Goal: Task Accomplishment & Management: Manage account settings

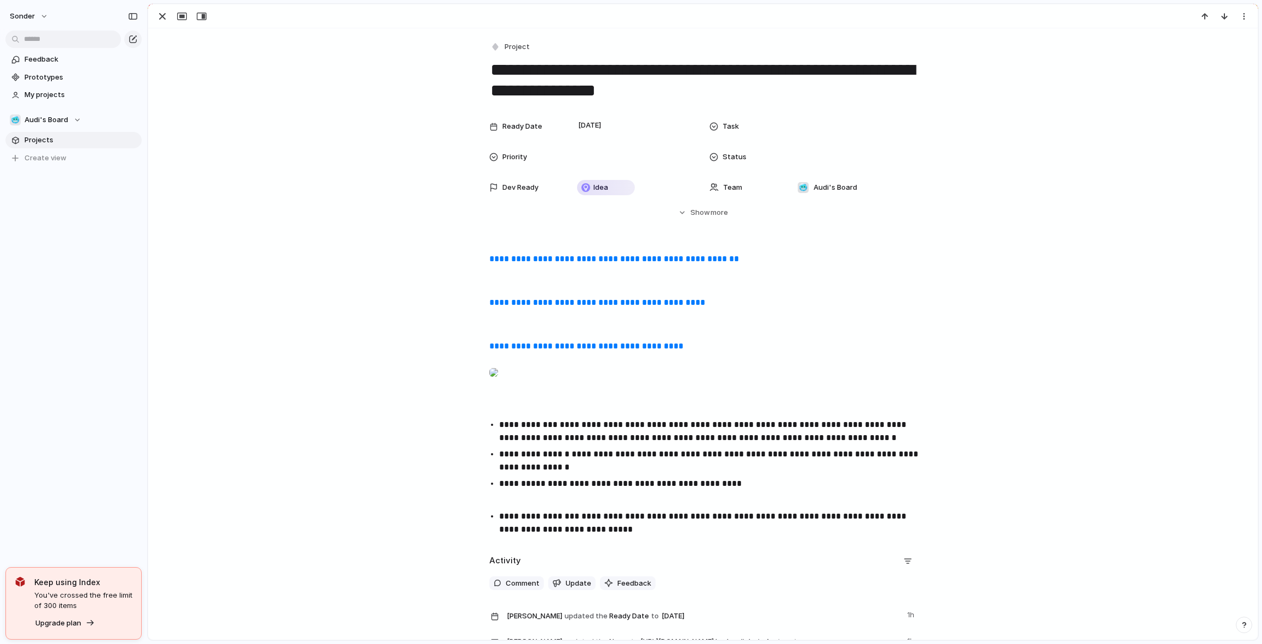
click at [406, 188] on div "Ready Date [DATE] Task Priority Status Dev Ready Idea Team 🥶 Audi's Board Start…" at bounding box center [703, 167] width 1084 height 102
click at [638, 74] on textarea "**********" at bounding box center [702, 80] width 427 height 44
click at [482, 256] on div "**********" at bounding box center [703, 395] width 1084 height 287
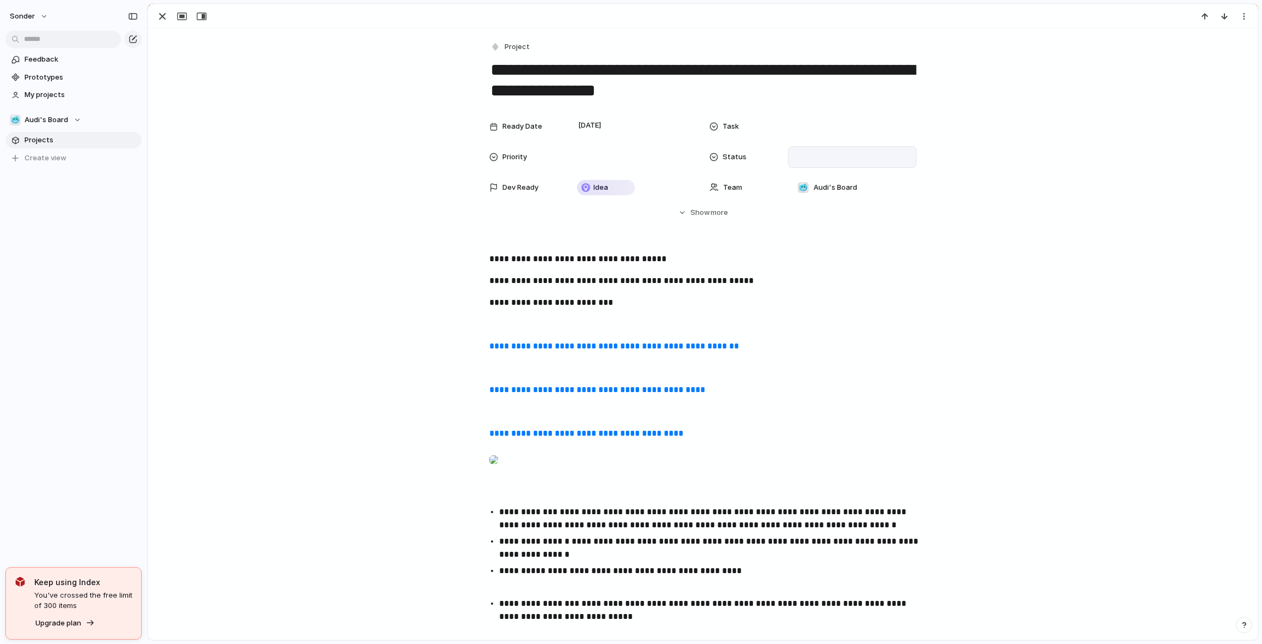
click at [791, 150] on div at bounding box center [852, 157] width 129 height 22
click at [817, 212] on span "Done" at bounding box center [810, 214] width 18 height 11
click at [157, 17] on div "button" at bounding box center [162, 16] width 13 height 13
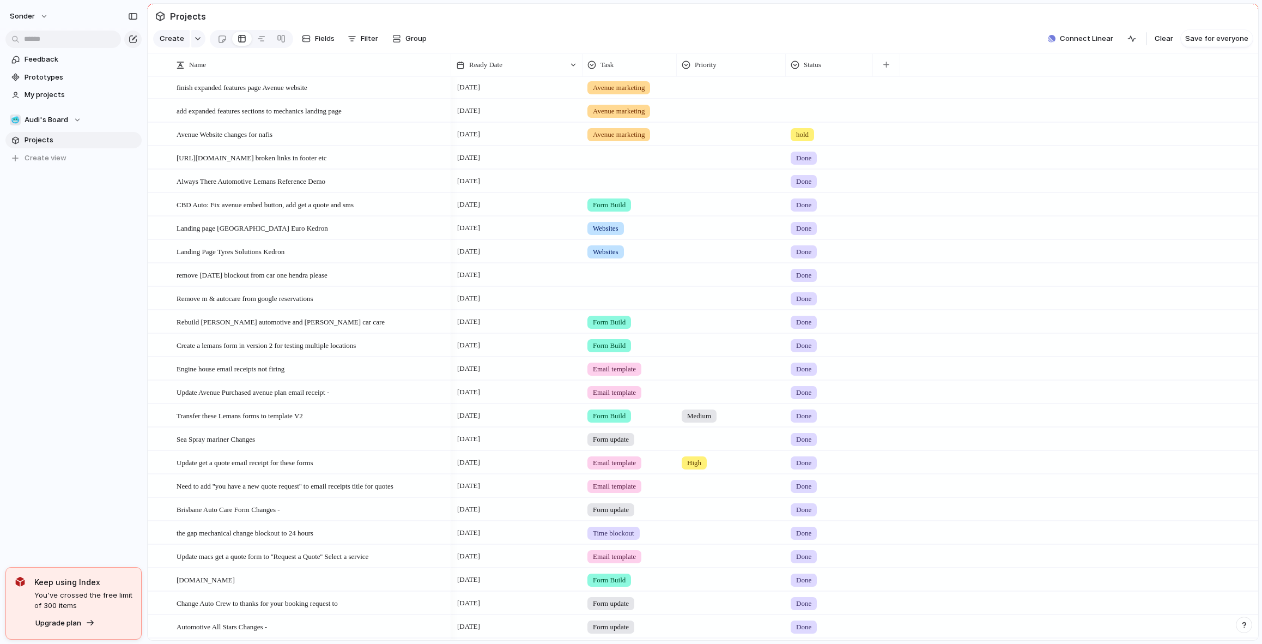
scroll to position [215, 0]
click at [662, 162] on div at bounding box center [629, 153] width 93 height 18
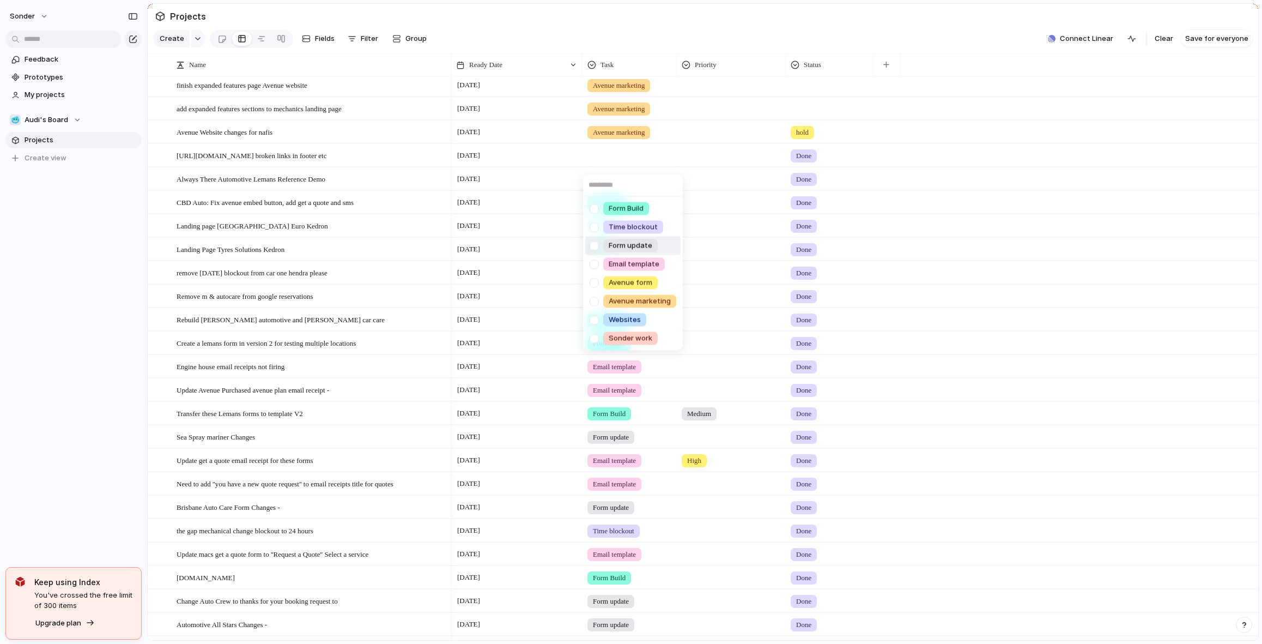
click at [646, 244] on span "Form update" at bounding box center [631, 245] width 44 height 11
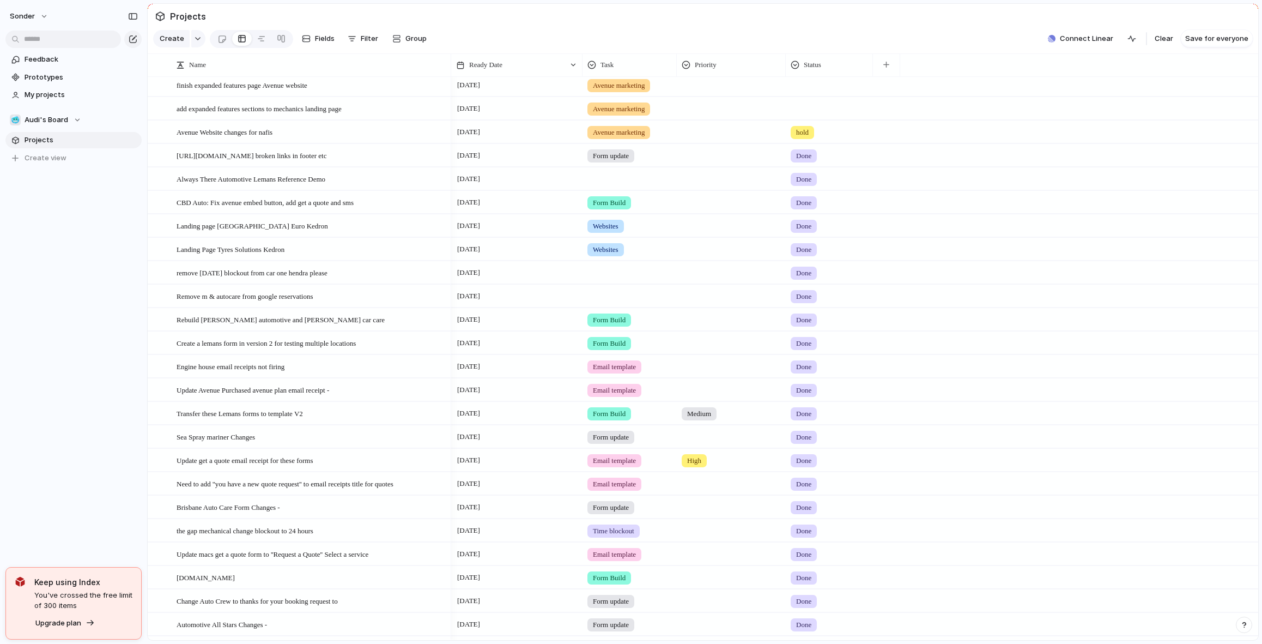
click at [622, 186] on div at bounding box center [629, 177] width 93 height 18
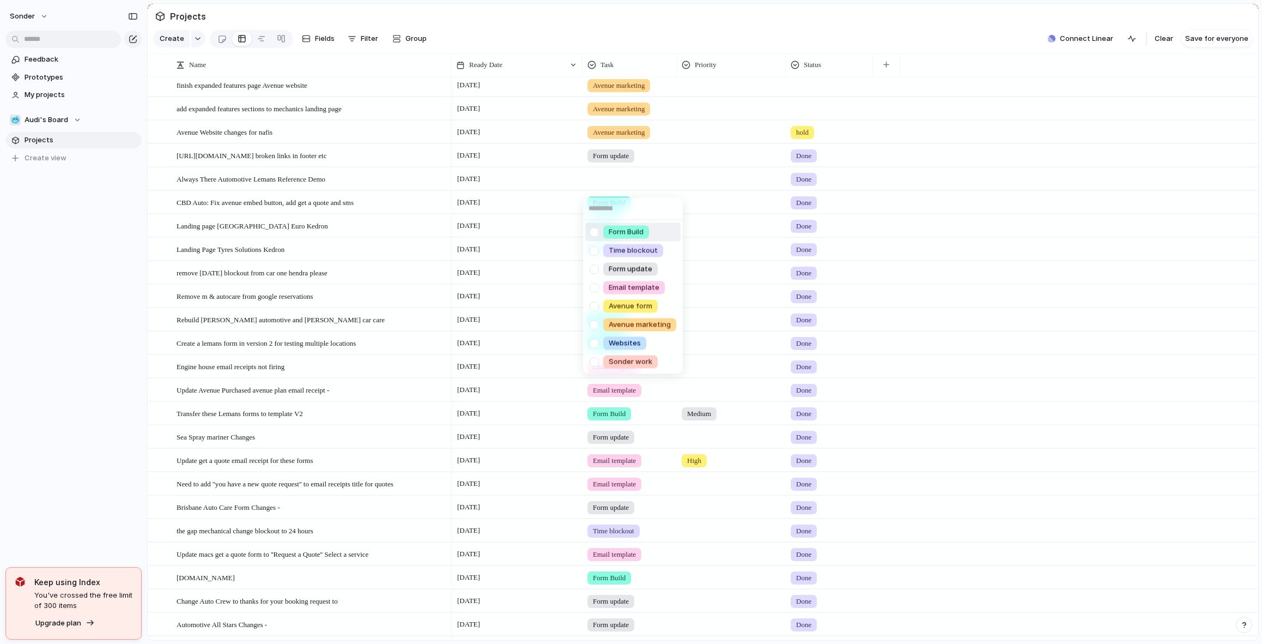
click at [625, 148] on div "Form Build Time blockout Form update Email template Avenue form Avenue marketin…" at bounding box center [631, 322] width 1262 height 644
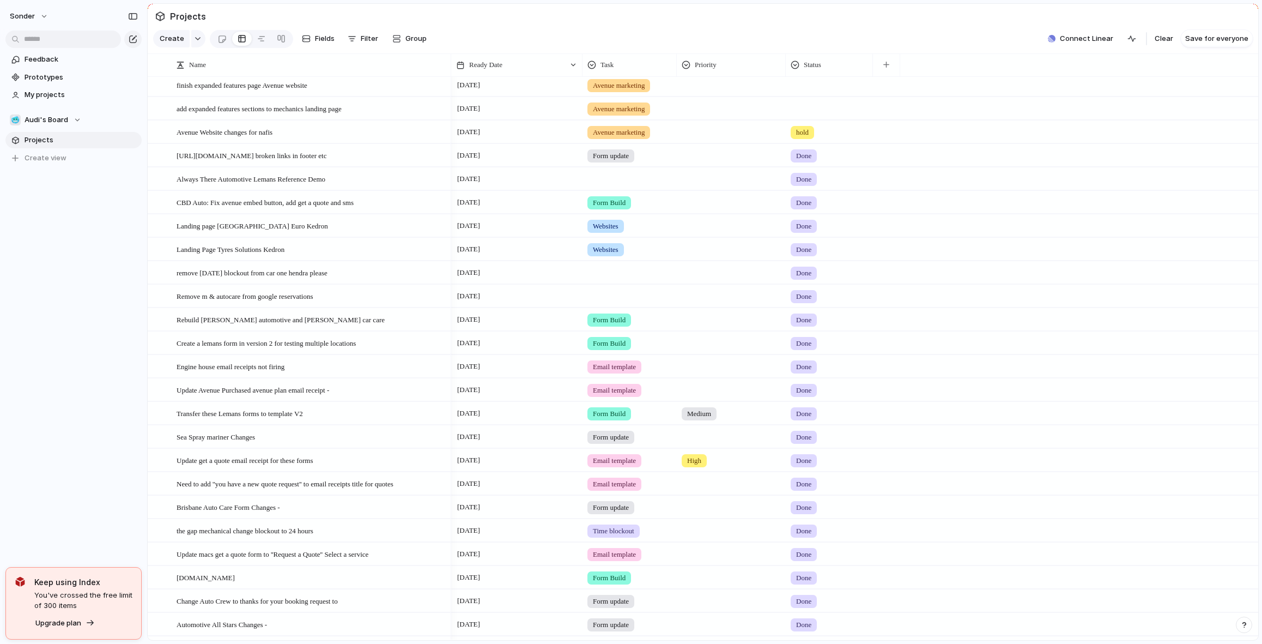
click at [631, 157] on div "Form update" at bounding box center [611, 155] width 47 height 13
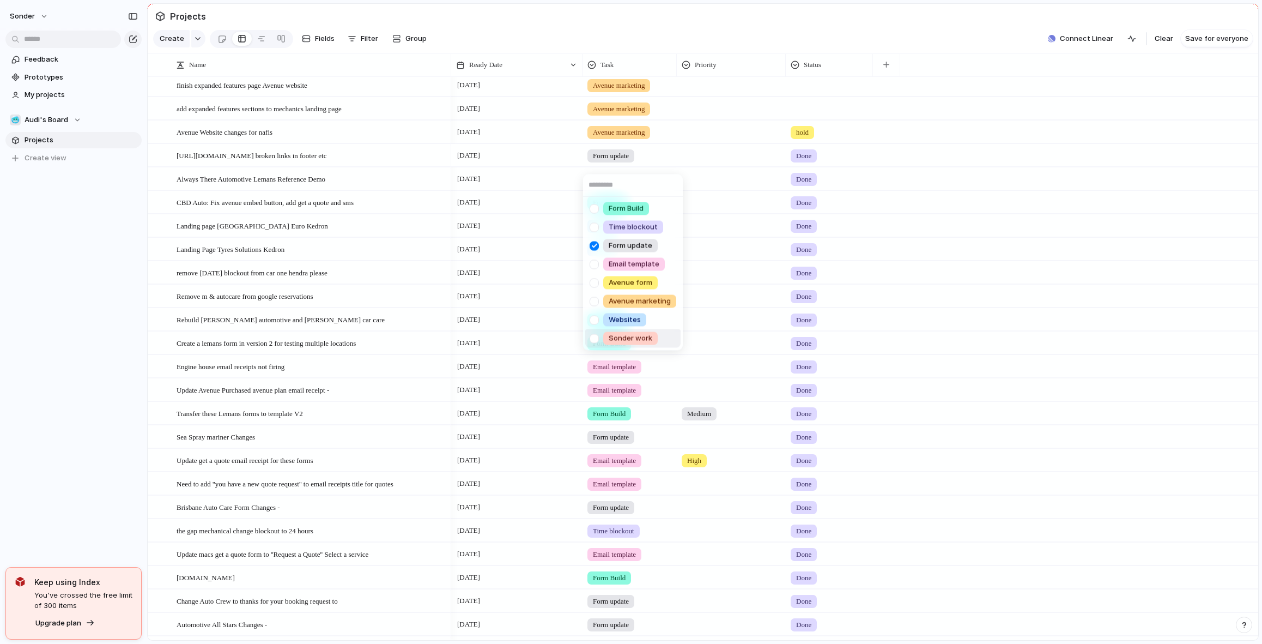
click at [620, 341] on span "Sonder work" at bounding box center [631, 338] width 44 height 11
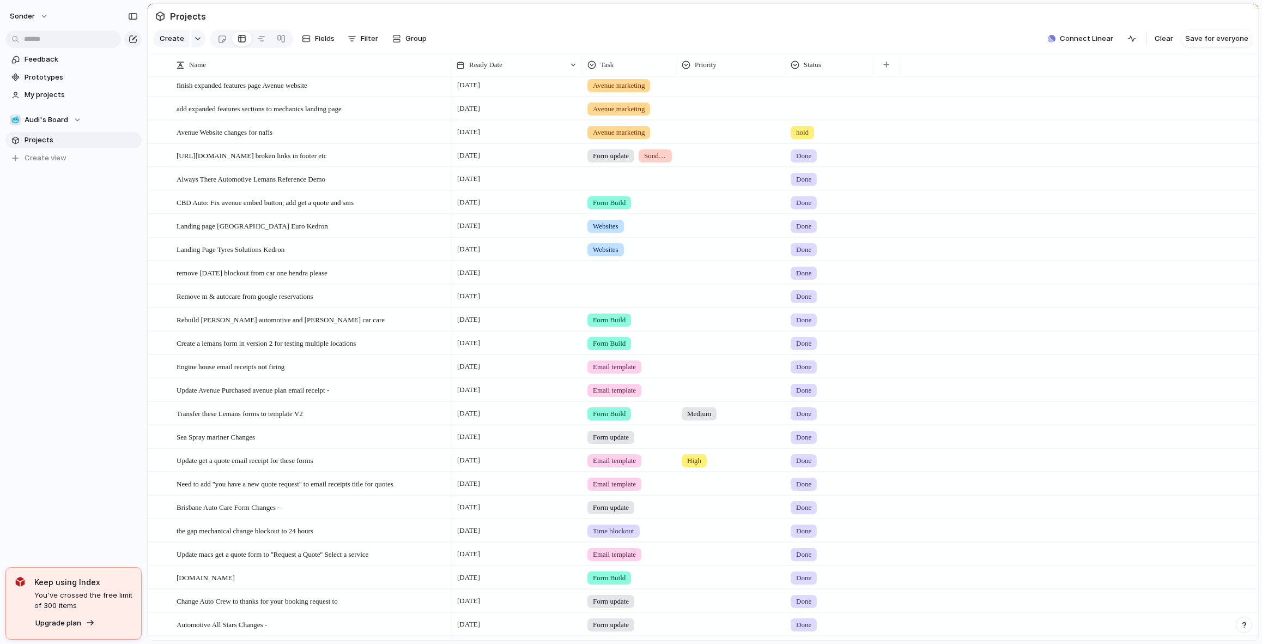
click at [627, 186] on div at bounding box center [629, 177] width 93 height 18
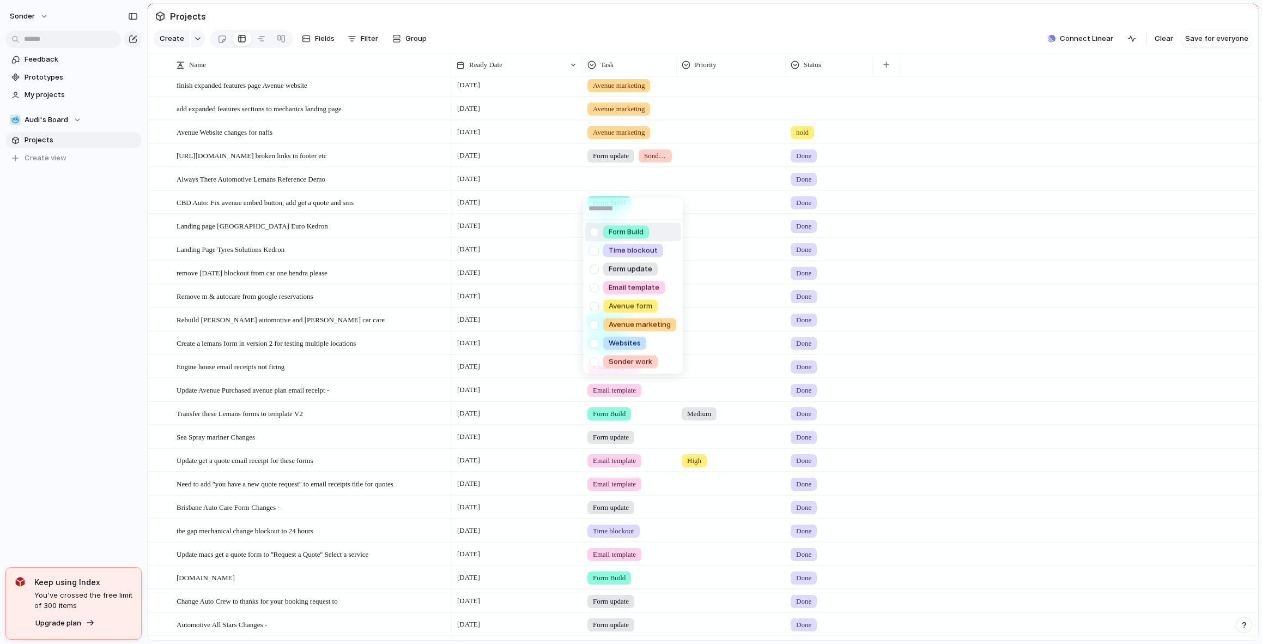
click at [631, 229] on span "Form Build" at bounding box center [626, 232] width 35 height 11
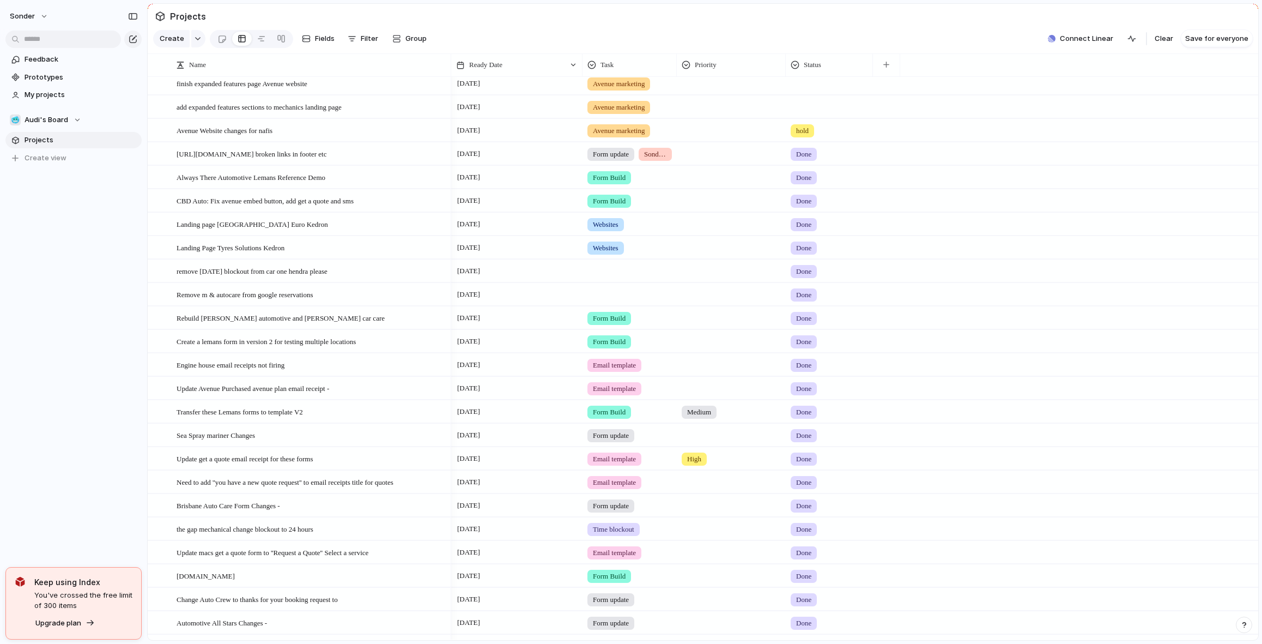
scroll to position [217, 0]
click at [629, 281] on div at bounding box center [630, 270] width 94 height 22
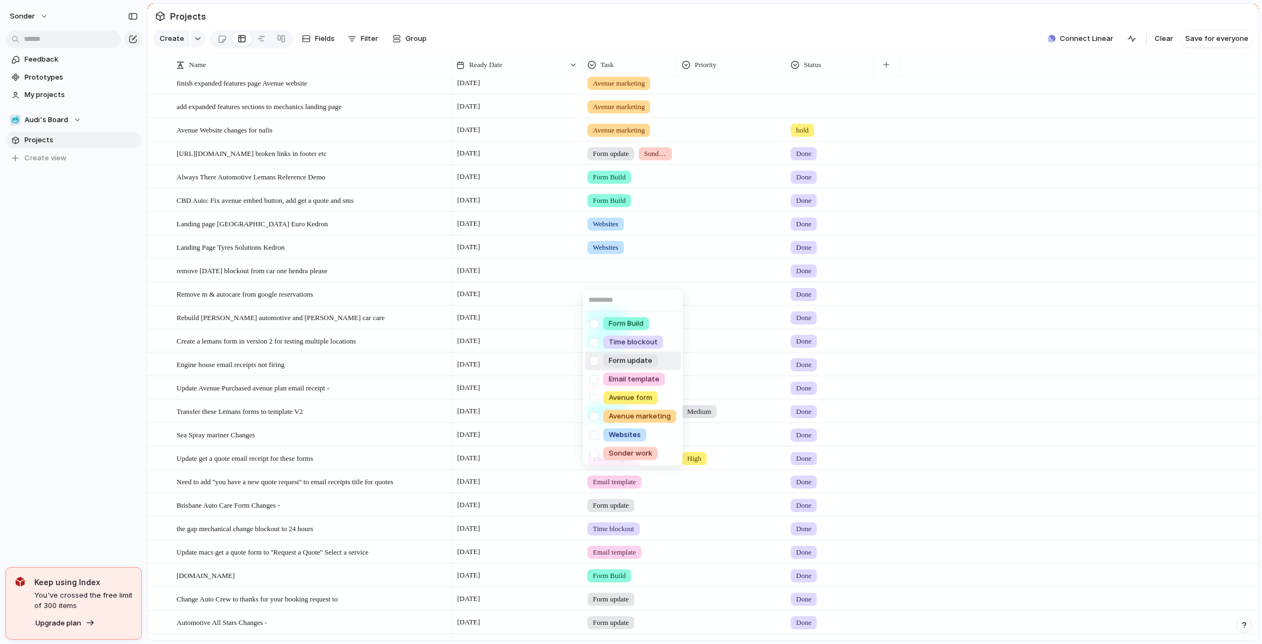
click at [618, 364] on span "Form update" at bounding box center [631, 360] width 44 height 11
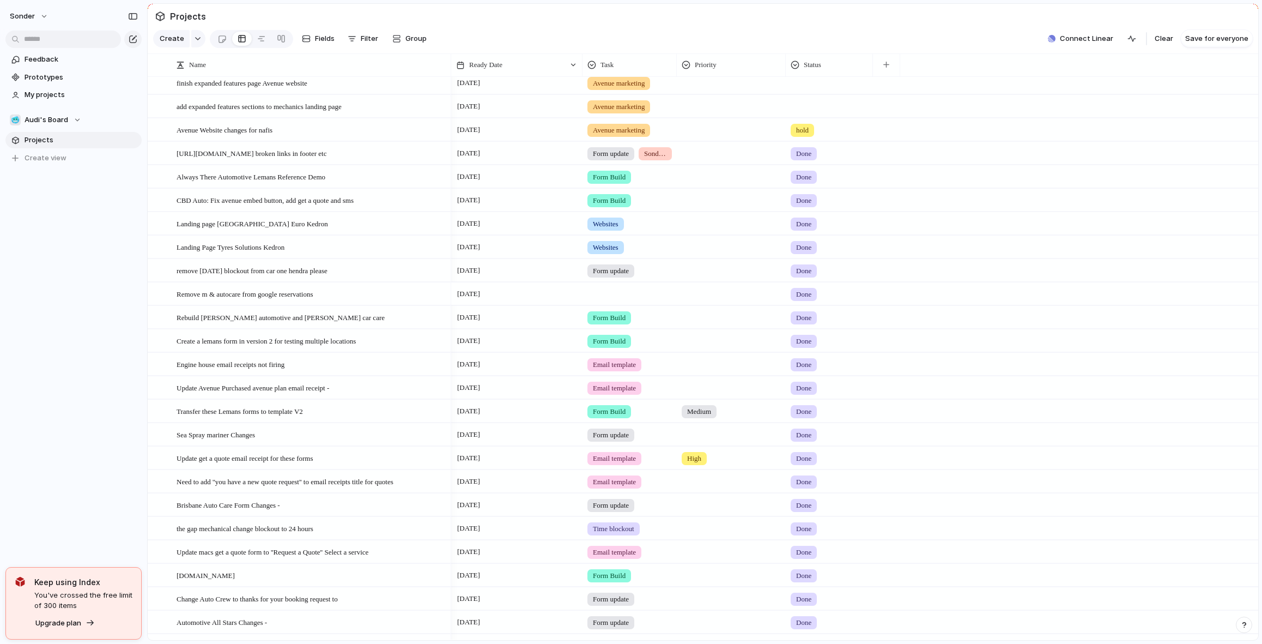
click at [603, 299] on div at bounding box center [629, 292] width 93 height 18
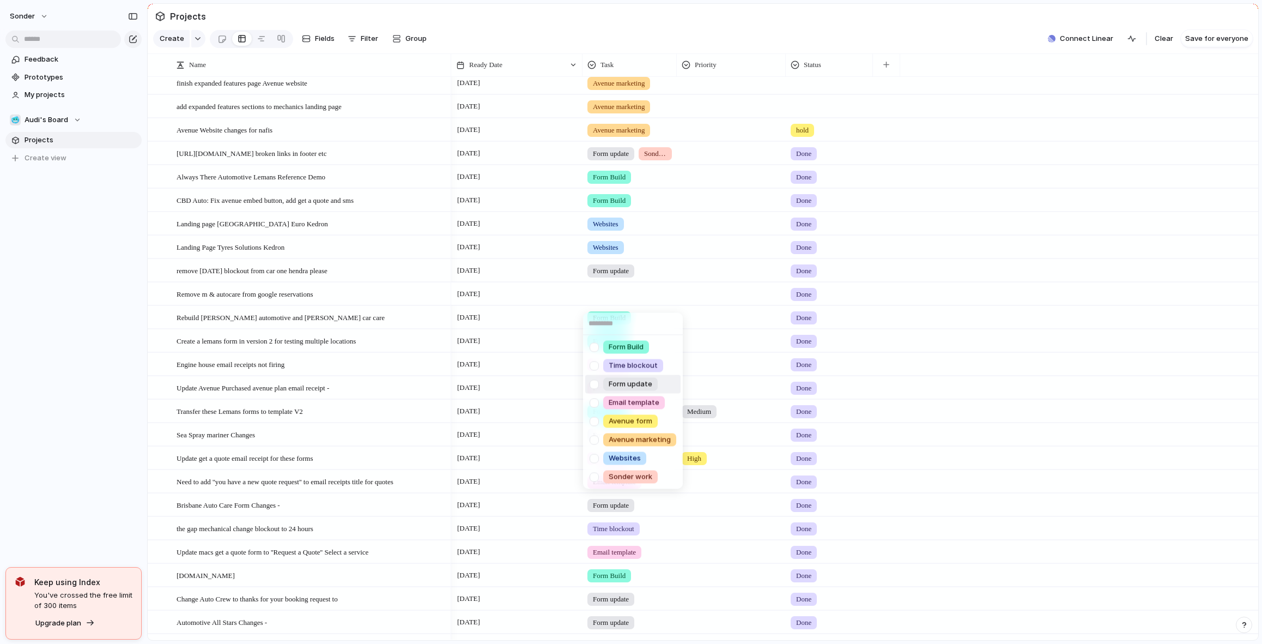
click at [625, 379] on span "Form update" at bounding box center [631, 384] width 44 height 11
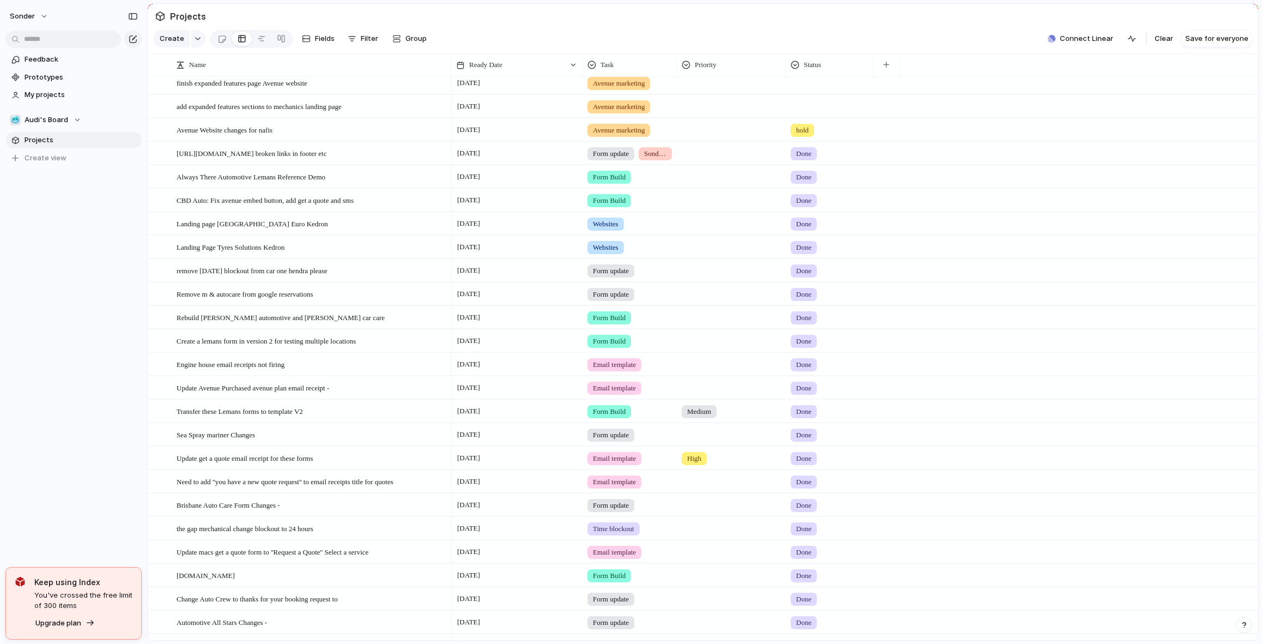
click at [608, 273] on span "Form update" at bounding box center [611, 270] width 36 height 11
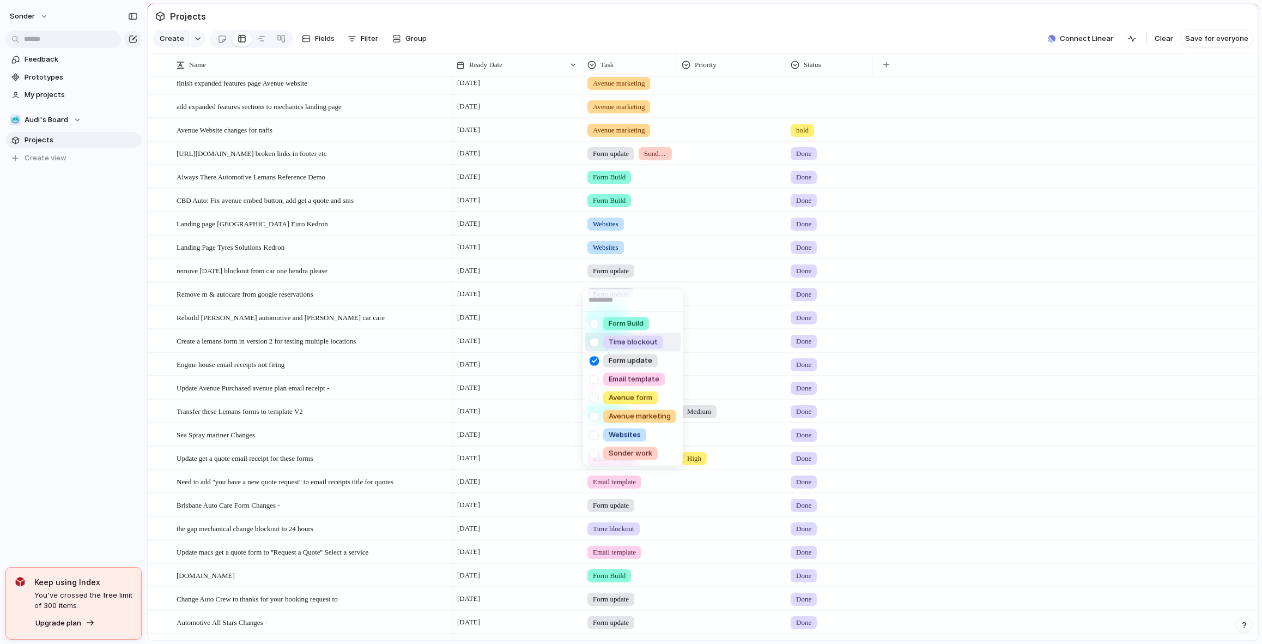
click at [632, 338] on span "Time blockout" at bounding box center [633, 342] width 49 height 11
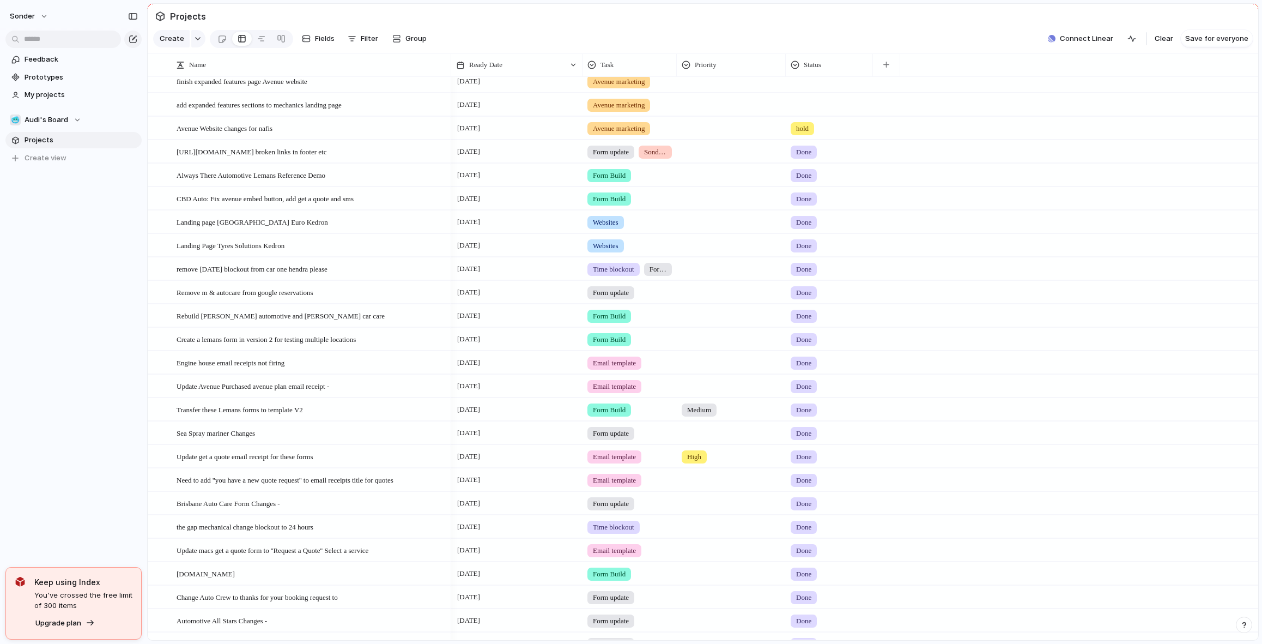
scroll to position [219, 0]
click at [662, 274] on span "Form update" at bounding box center [658, 268] width 17 height 11
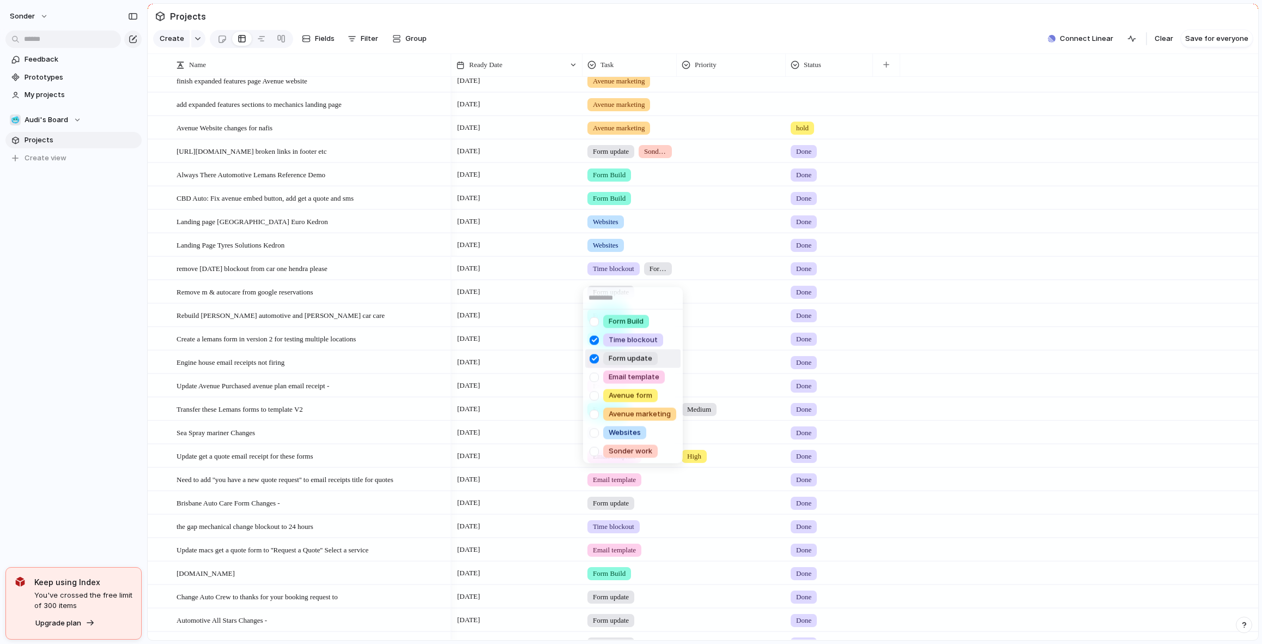
click at [624, 354] on span "Form update" at bounding box center [631, 358] width 44 height 11
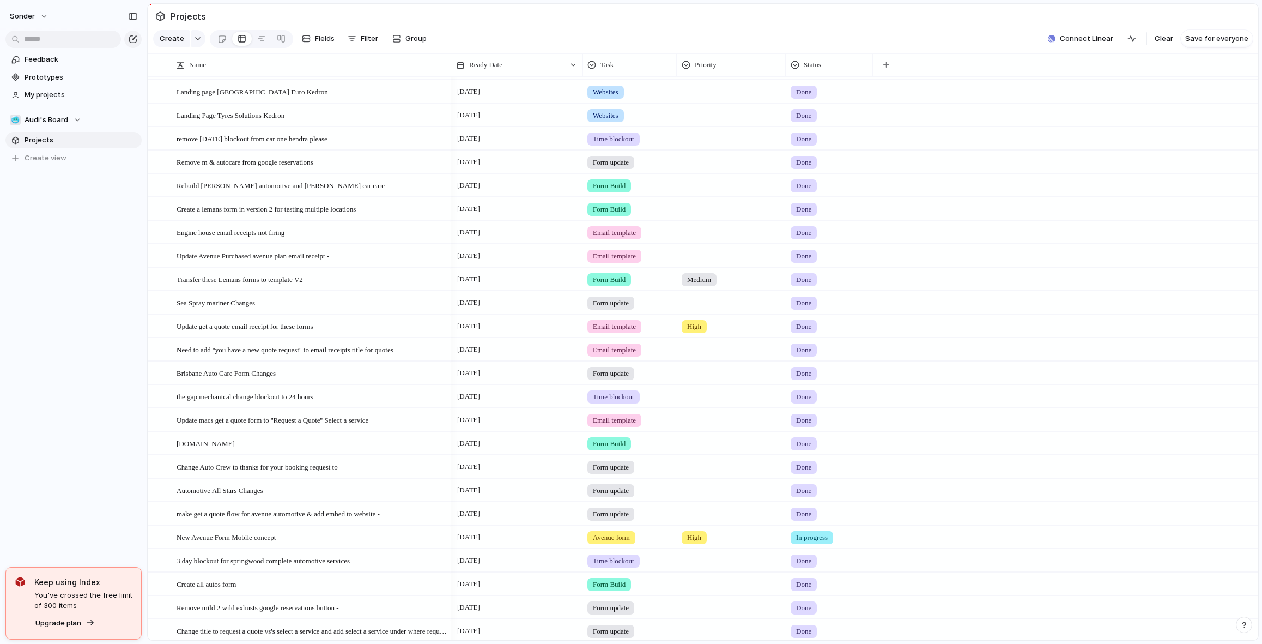
scroll to position [306, 0]
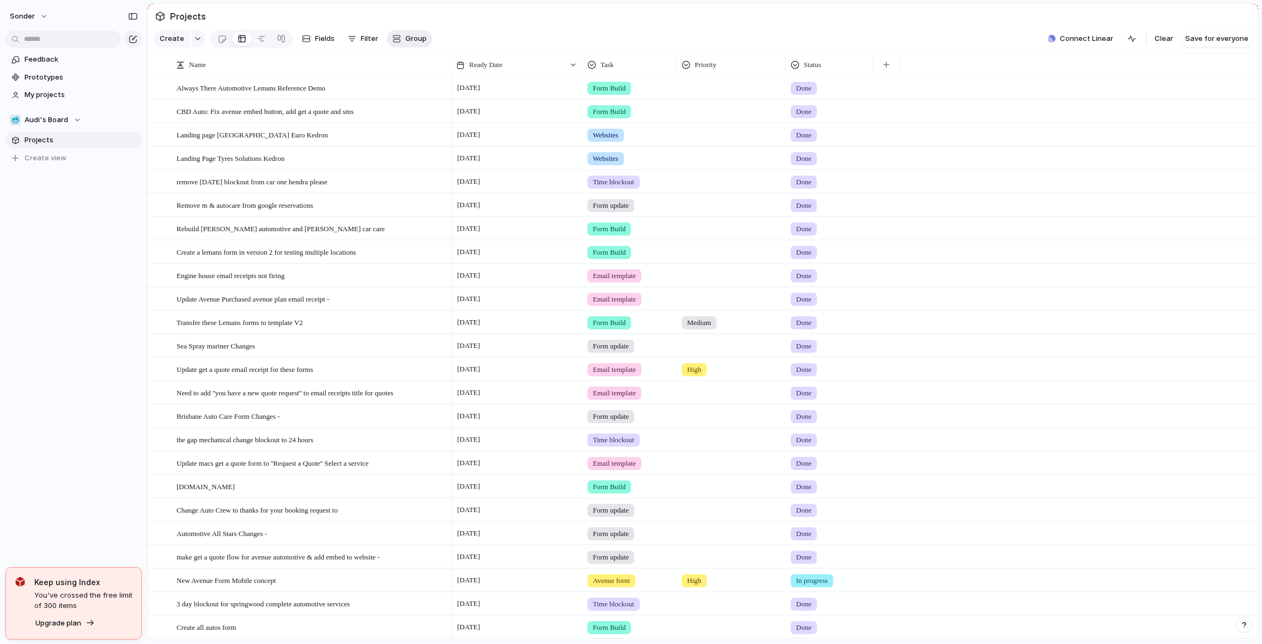
click at [410, 41] on span "Group" at bounding box center [416, 38] width 21 height 11
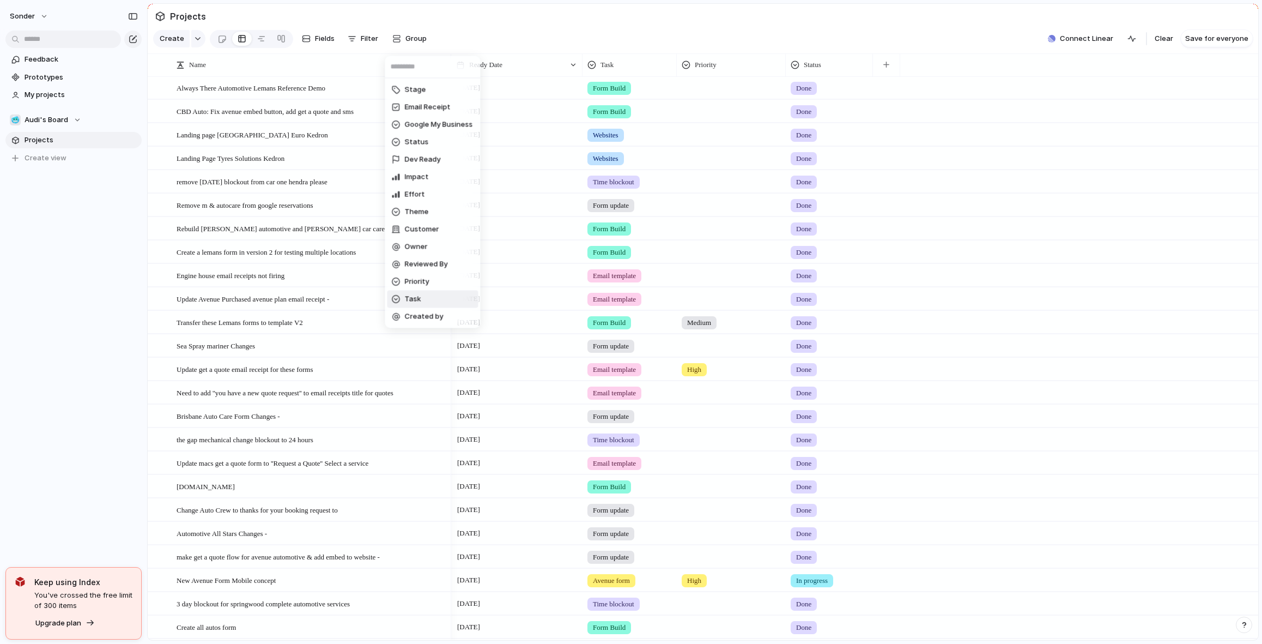
click at [421, 298] on li "Task" at bounding box center [433, 299] width 91 height 17
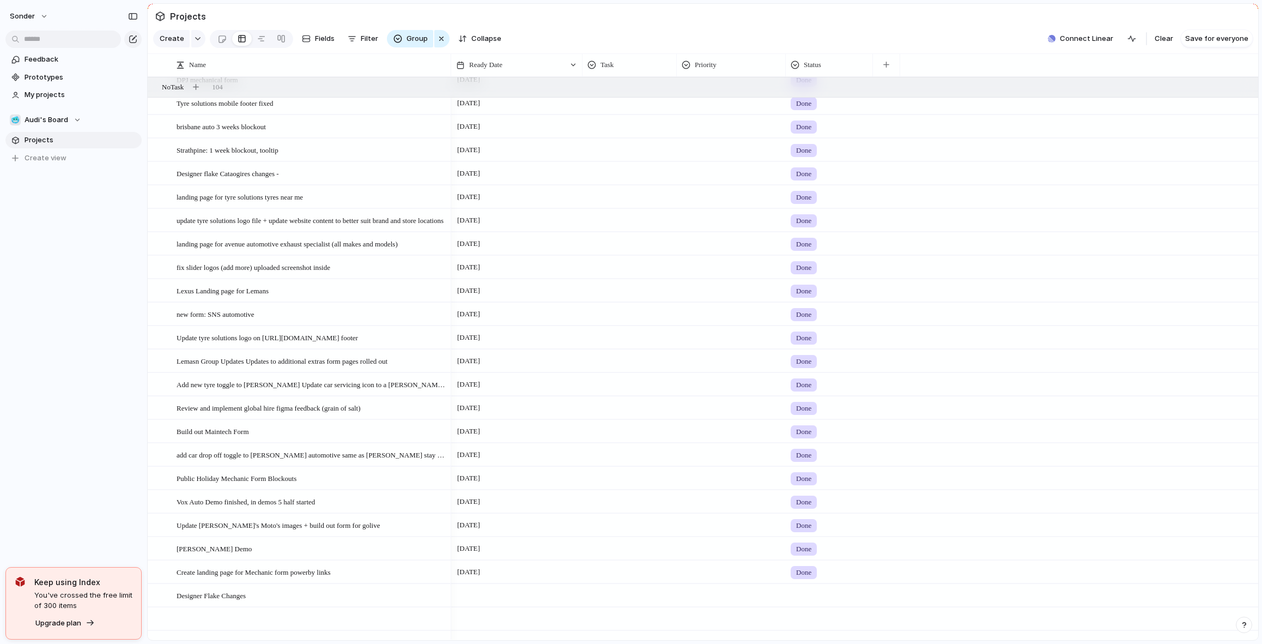
scroll to position [0, 0]
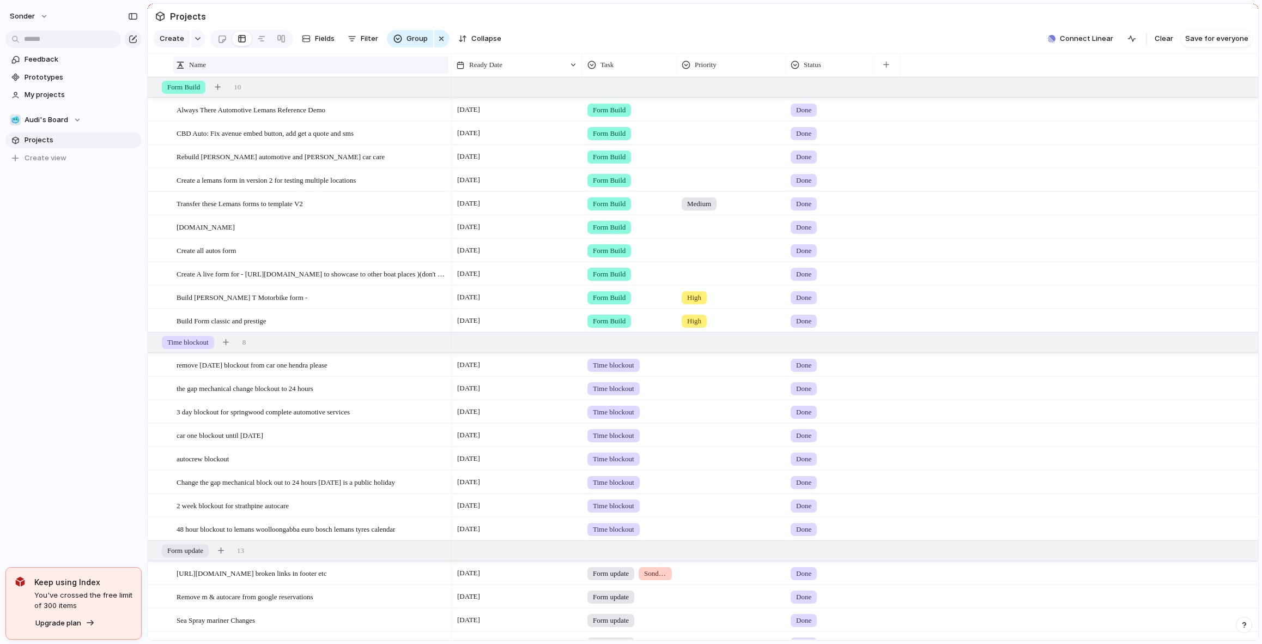
click at [441, 45] on div "button" at bounding box center [441, 38] width 9 height 13
